Goal: Task Accomplishment & Management: Use online tool/utility

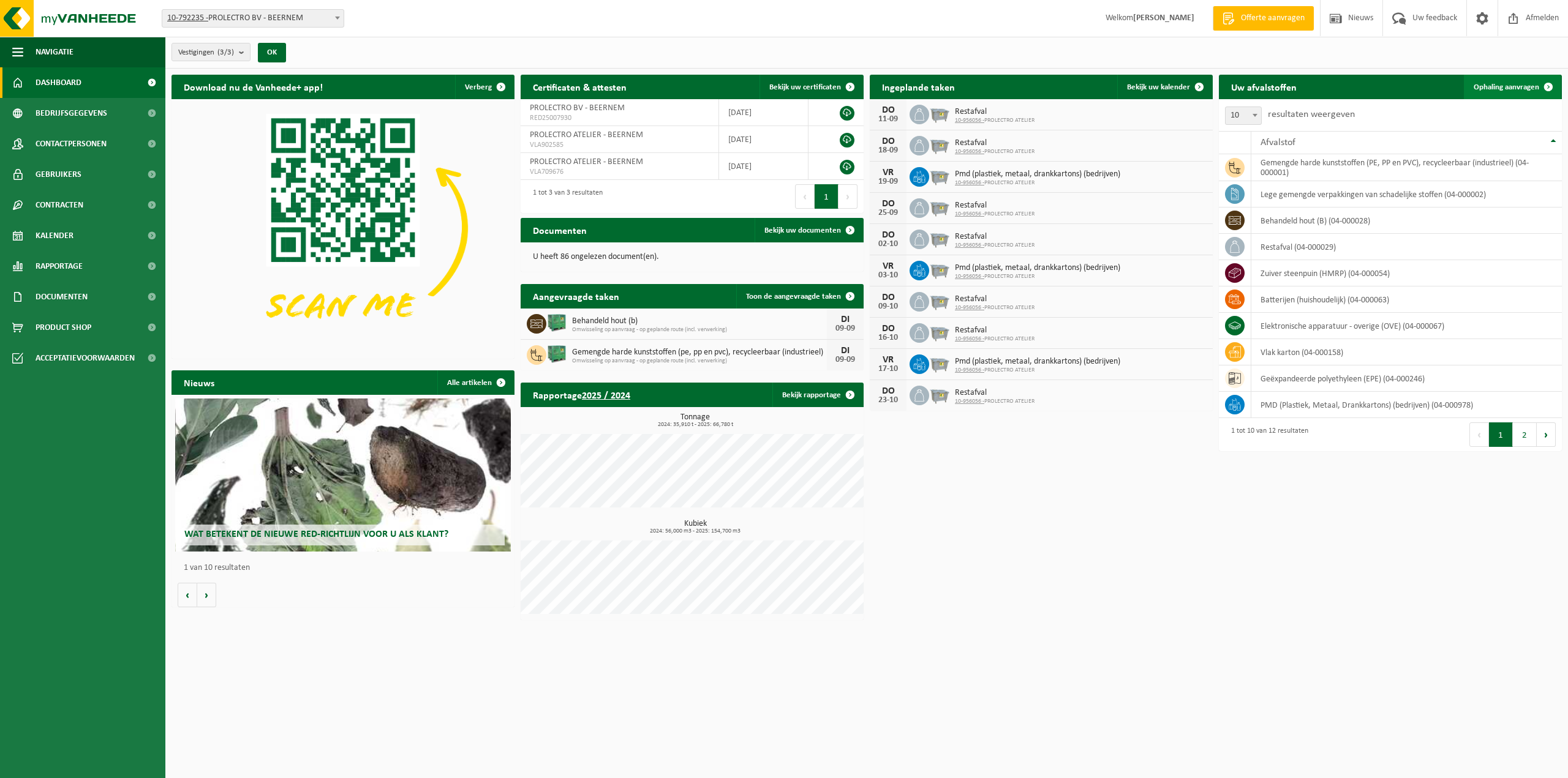
click at [1513, 80] on link "Ophaling aanvragen" at bounding box center [1511, 87] width 96 height 24
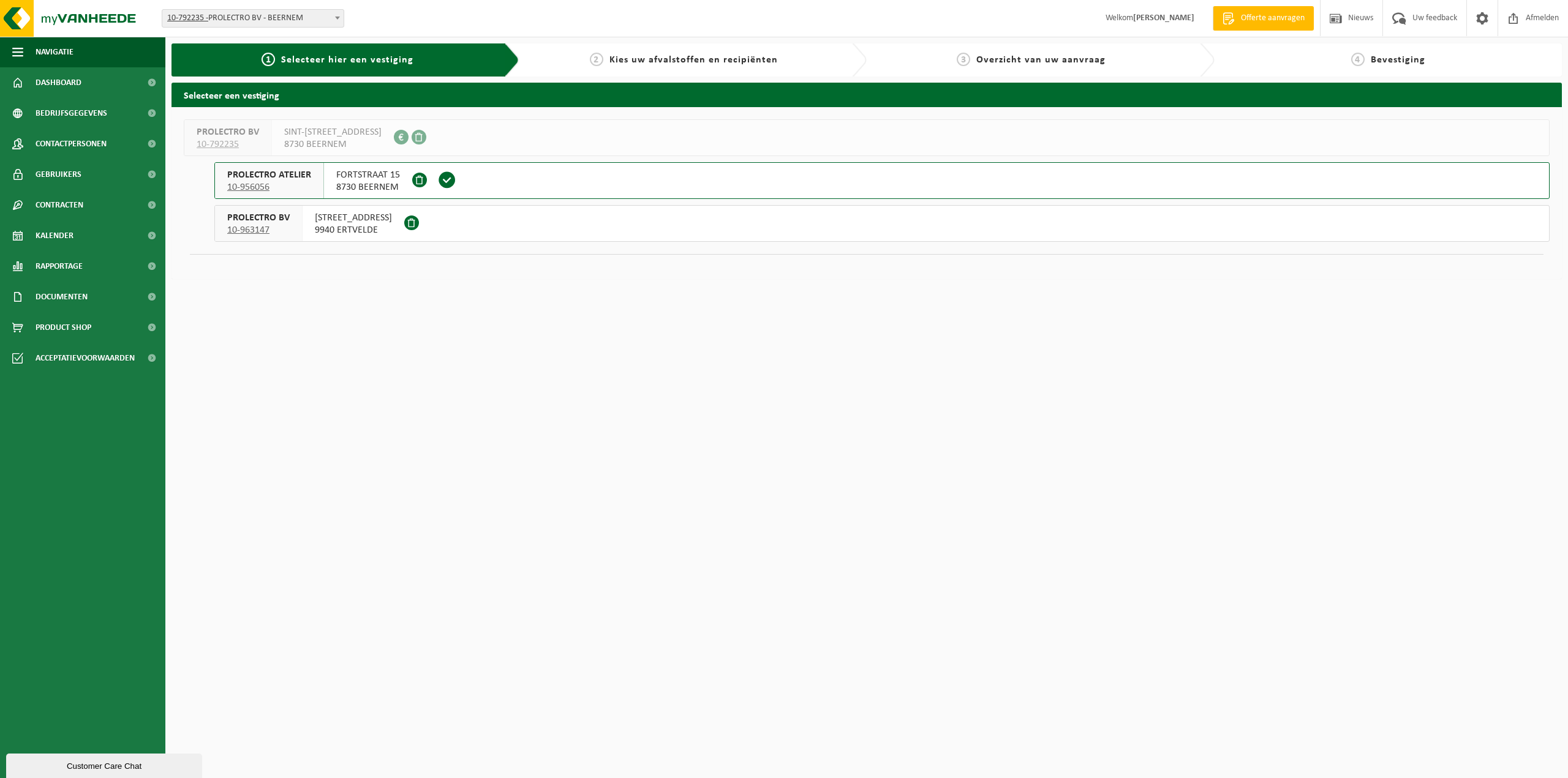
click at [386, 178] on span "FORTSTRAAT 15" at bounding box center [368, 176] width 63 height 12
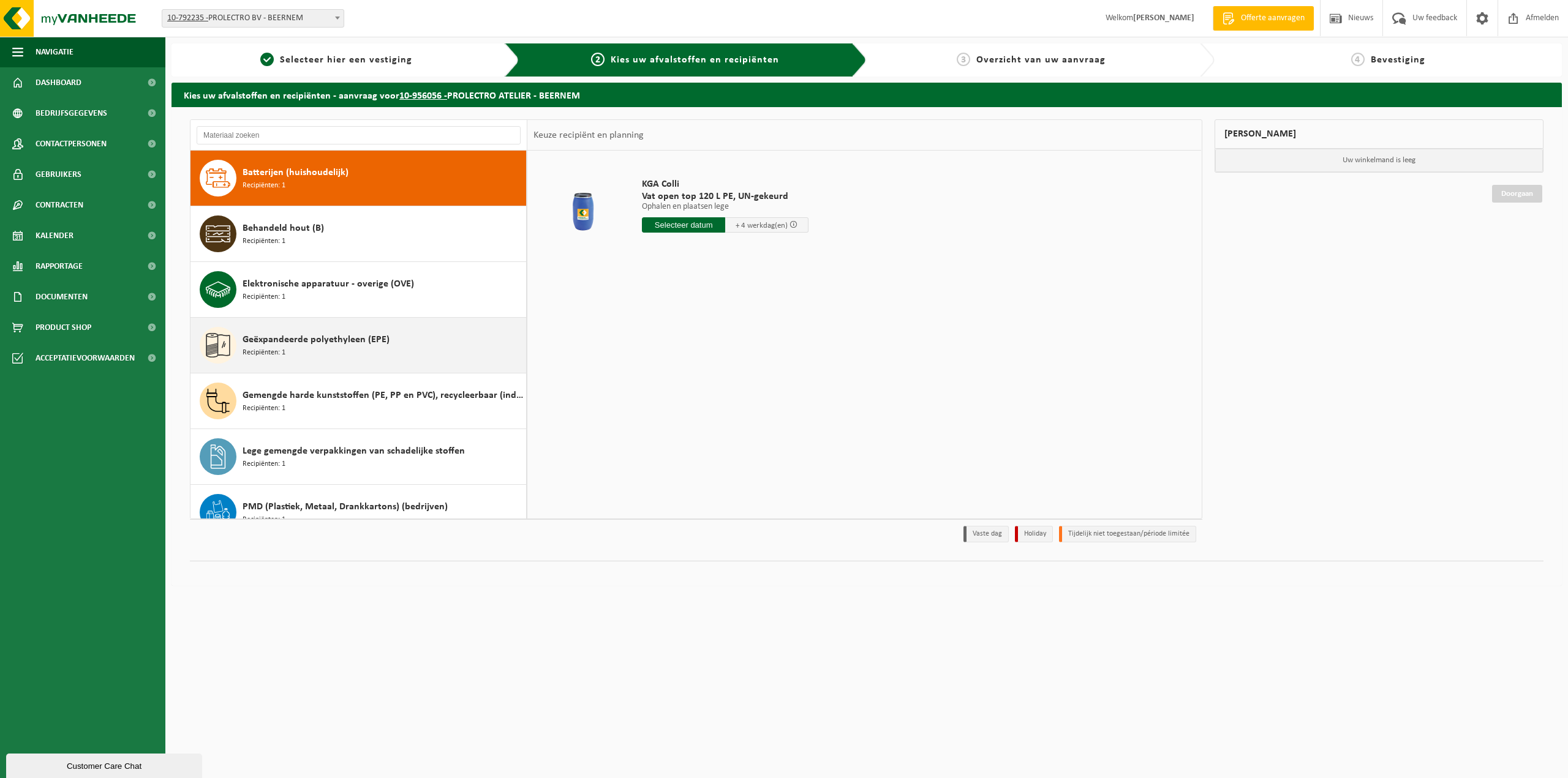
click at [360, 347] on div "Geëxpandeerde polyethyleen (EPE) Recipiënten: 1" at bounding box center [383, 345] width 281 height 37
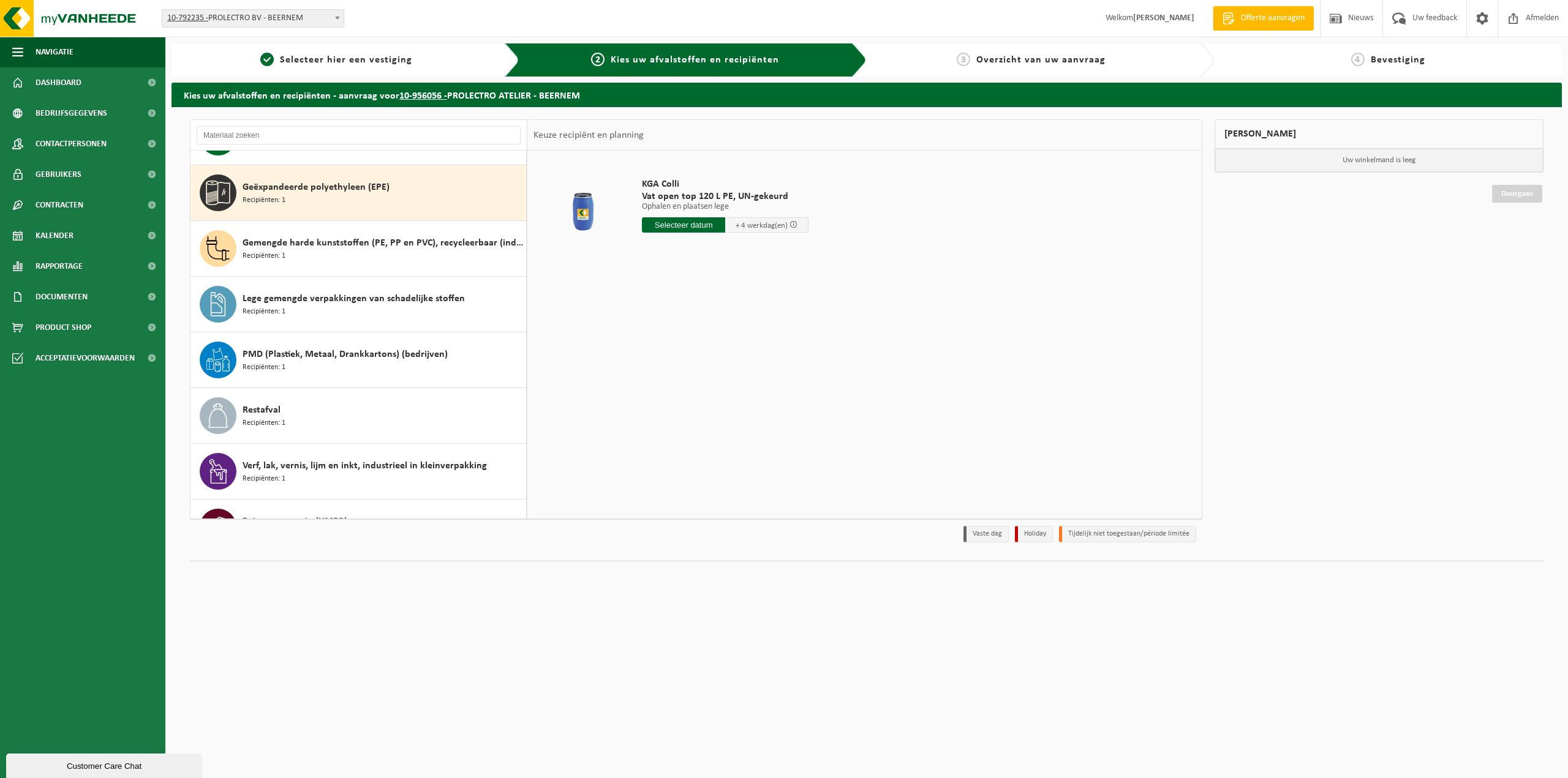
scroll to position [167, 0]
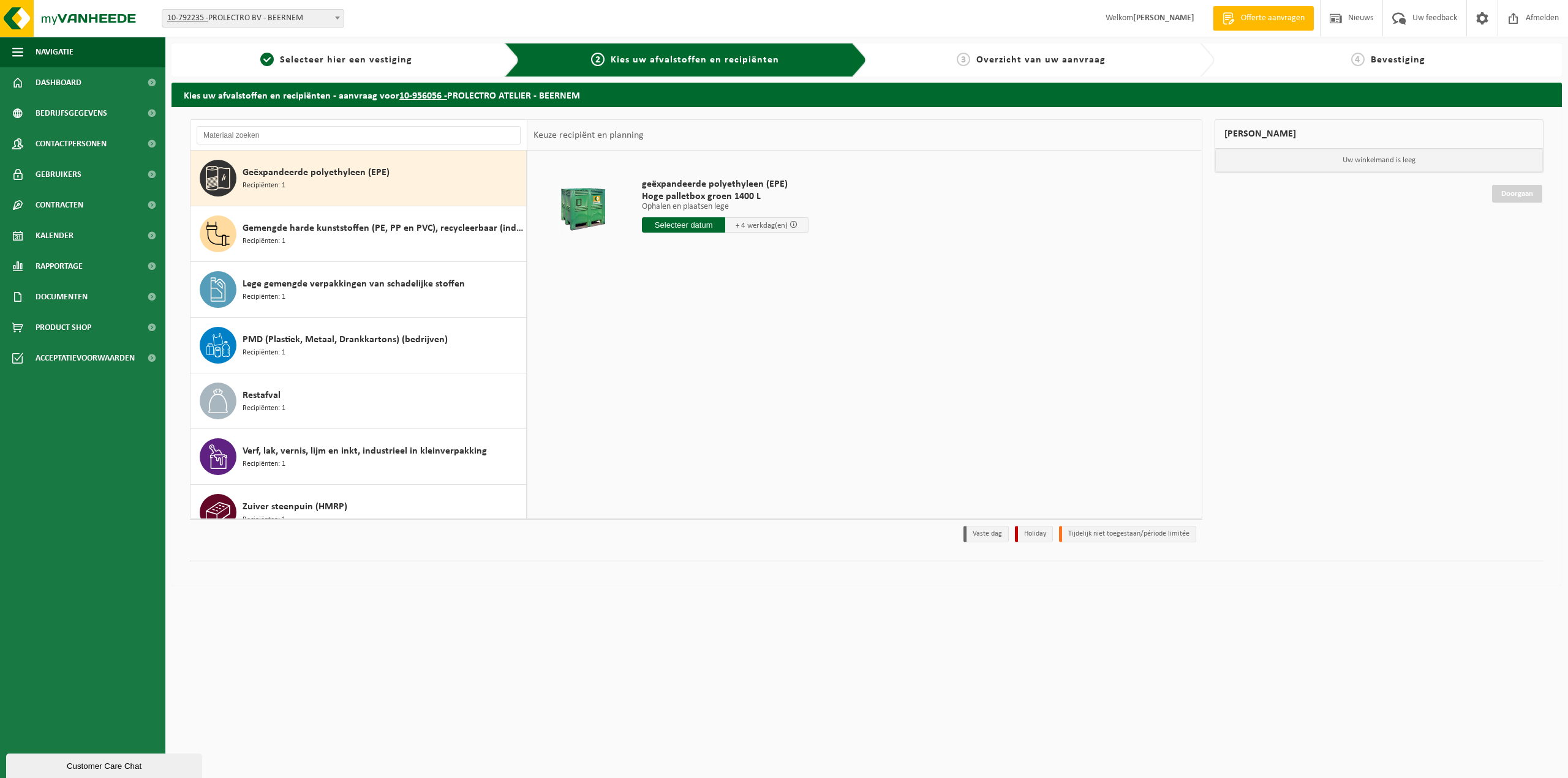
click at [695, 225] on input "text" at bounding box center [683, 225] width 83 height 16
click at [669, 319] on div "9" at bounding box center [674, 314] width 21 height 19
type input "Van 2025-09-09"
type input "2"
click at [718, 268] on input "2" at bounding box center [685, 270] width 87 height 16
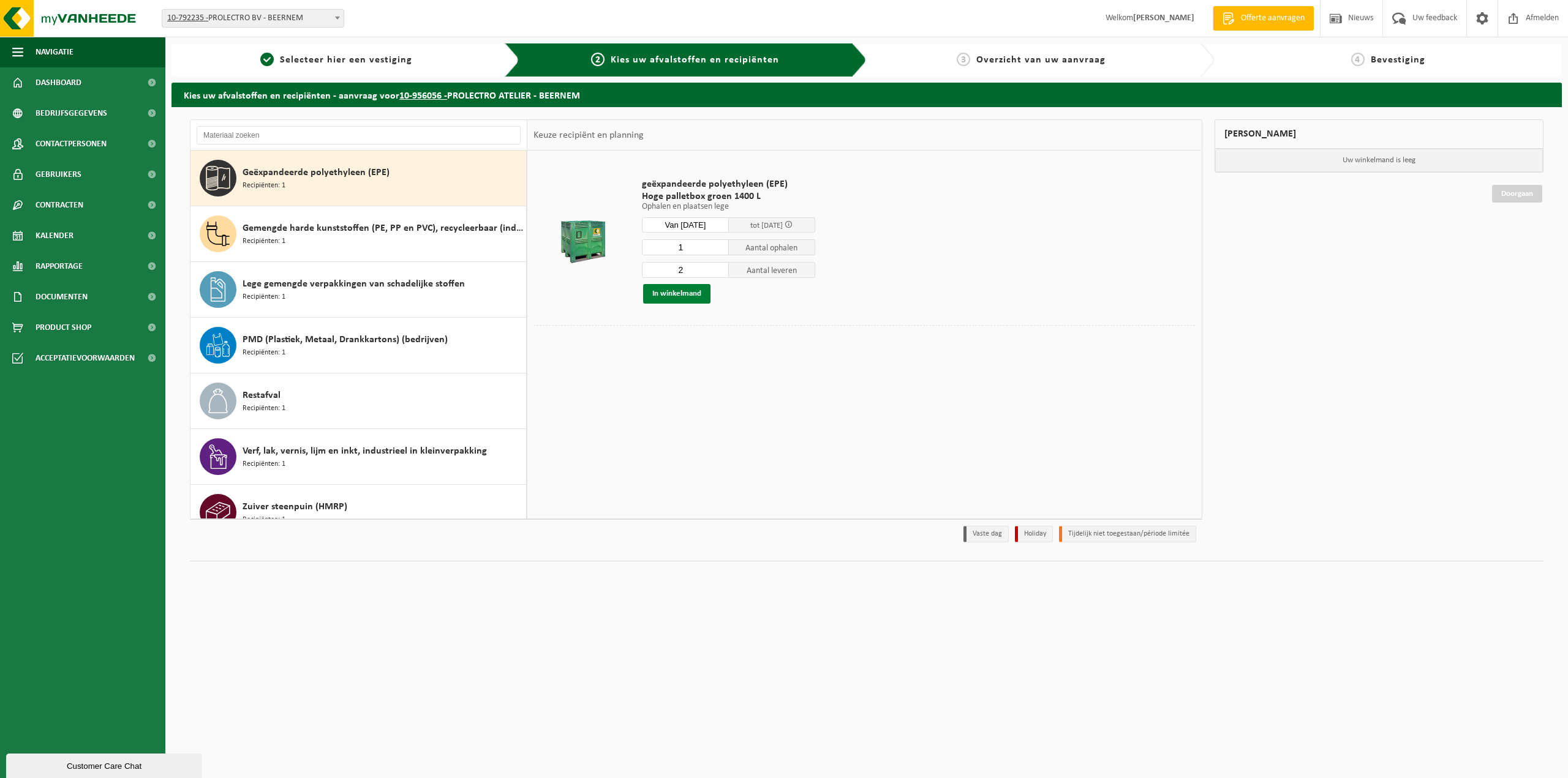
click at [693, 294] on button "In winkelmand" at bounding box center [677, 293] width 67 height 19
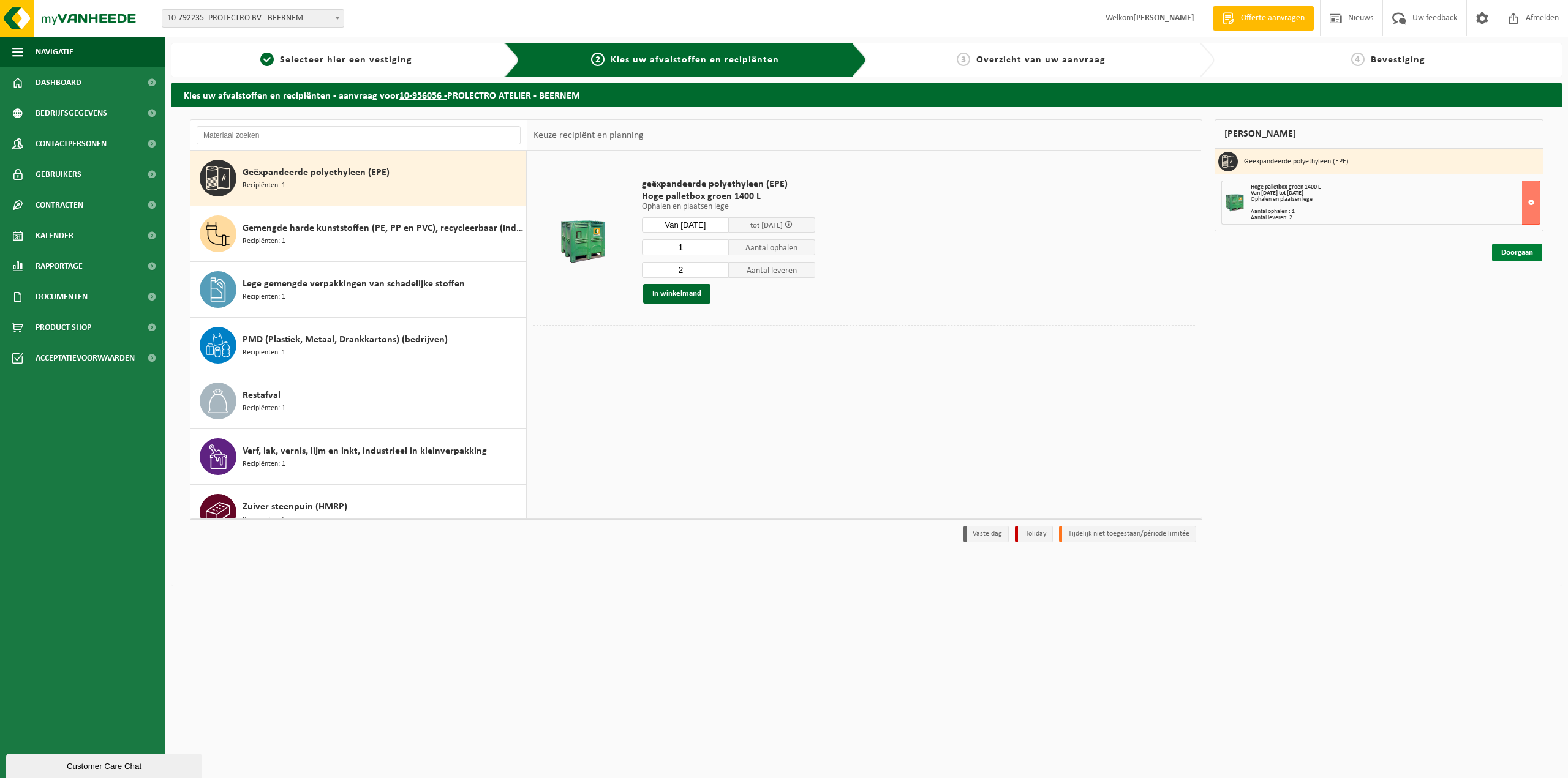
click at [1530, 251] on link "Doorgaan" at bounding box center [1517, 253] width 50 height 18
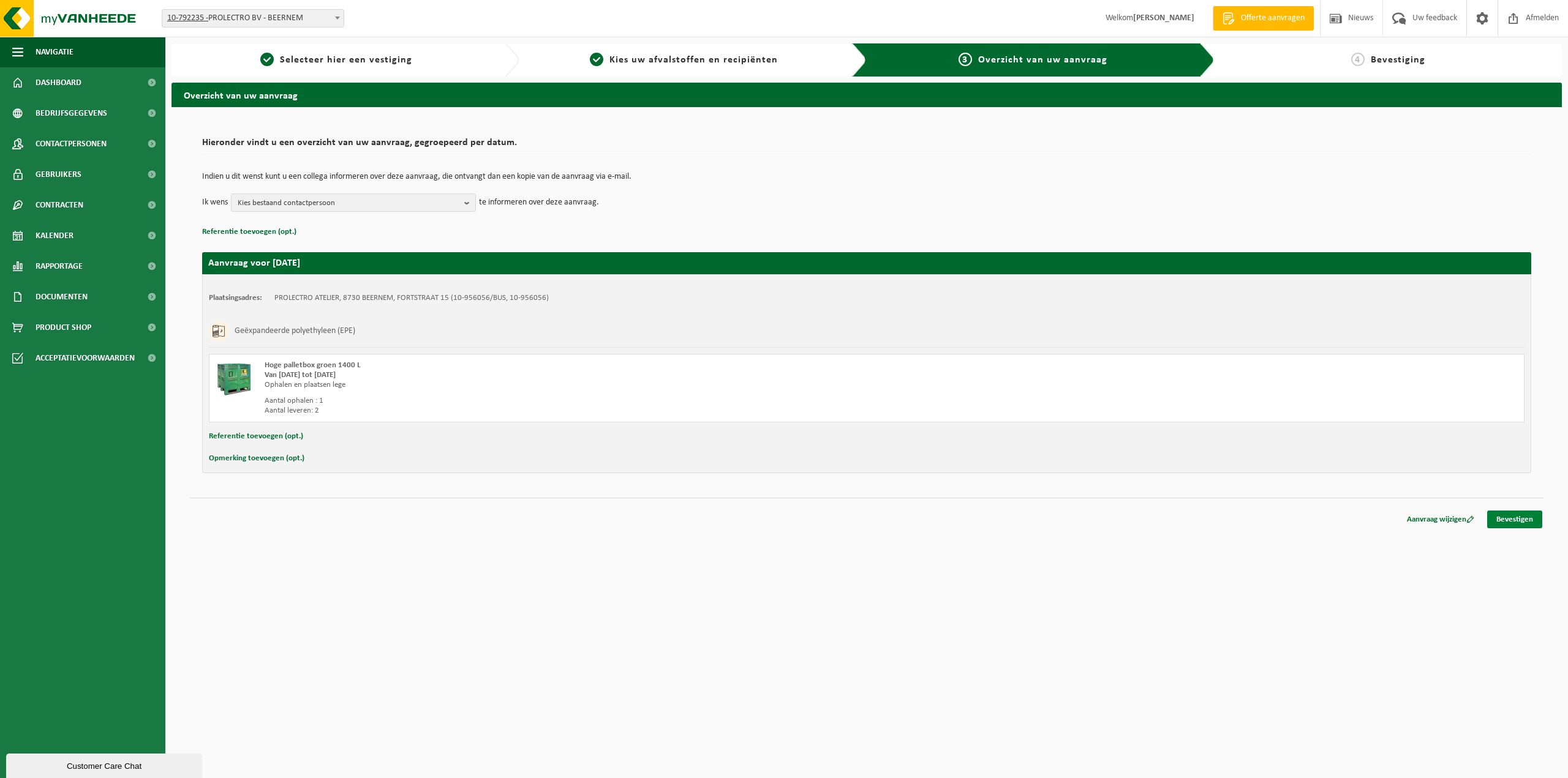
click at [1511, 523] on link "Bevestigen" at bounding box center [1514, 519] width 55 height 18
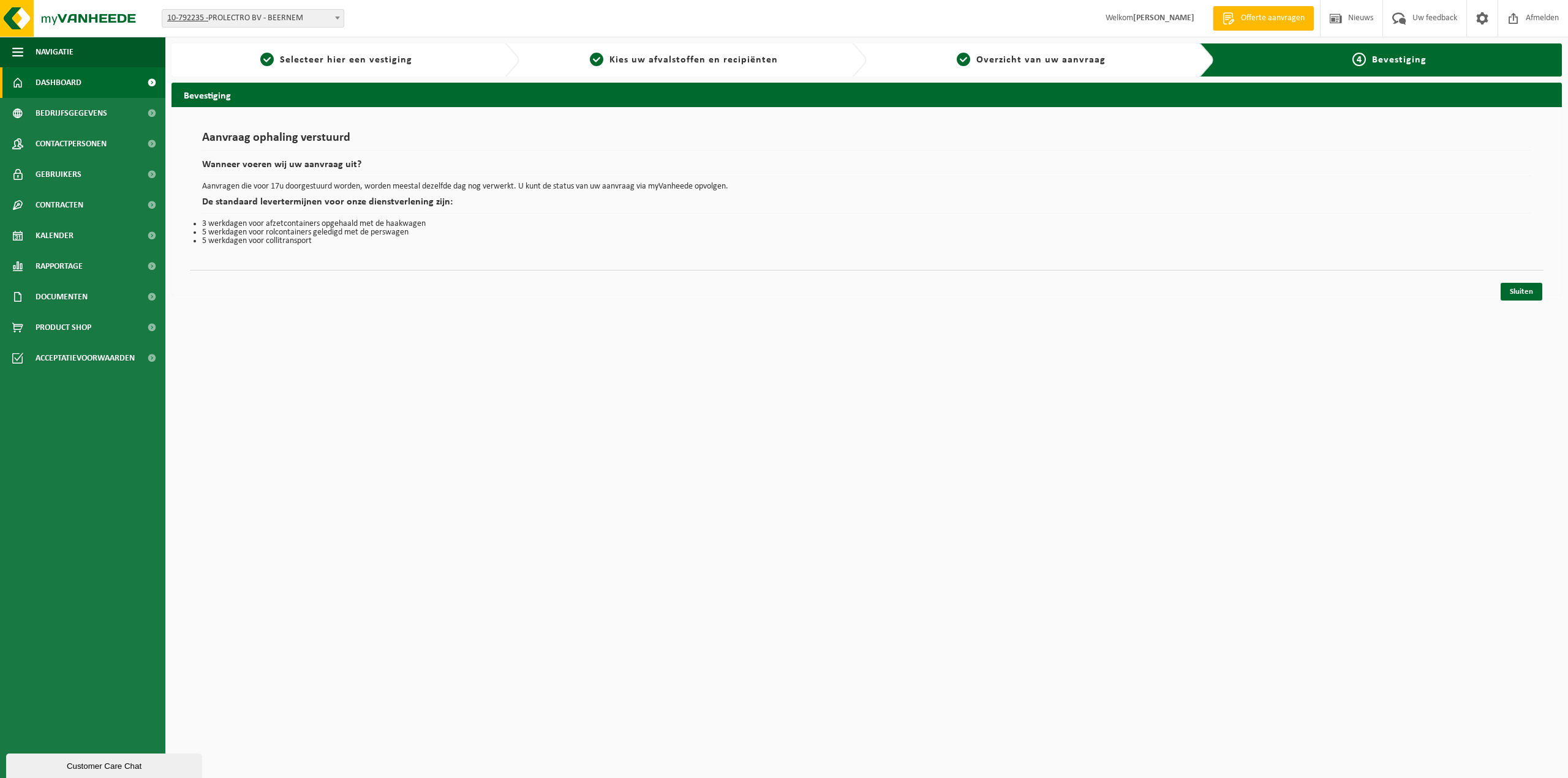
click at [62, 80] on span "Dashboard" at bounding box center [59, 82] width 46 height 30
